Goal: Transaction & Acquisition: Purchase product/service

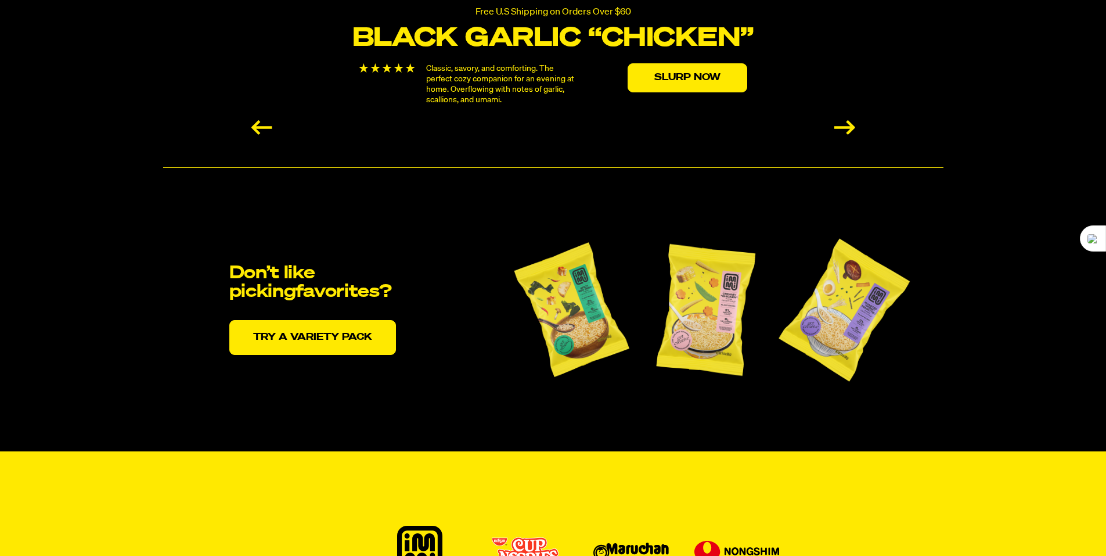
scroll to position [2322, 0]
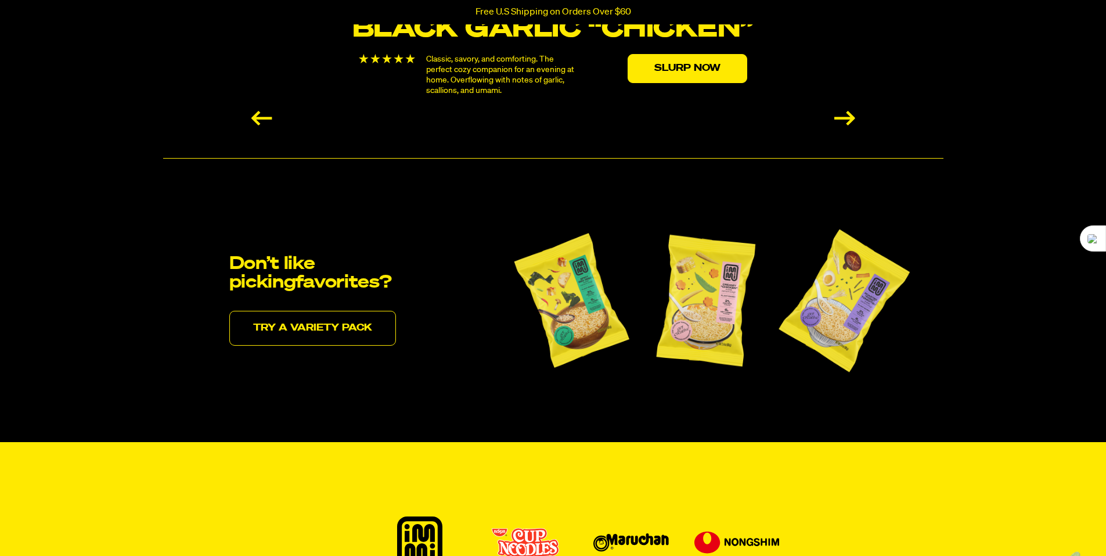
click at [339, 328] on link "Try a variety pack" at bounding box center [312, 328] width 167 height 35
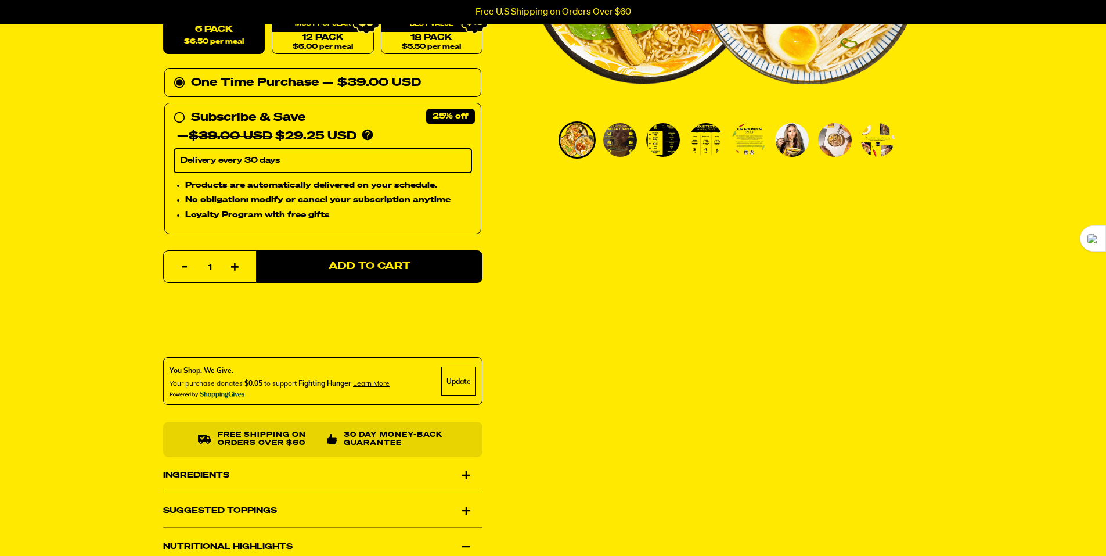
scroll to position [348, 0]
